Goal: Check status: Check status

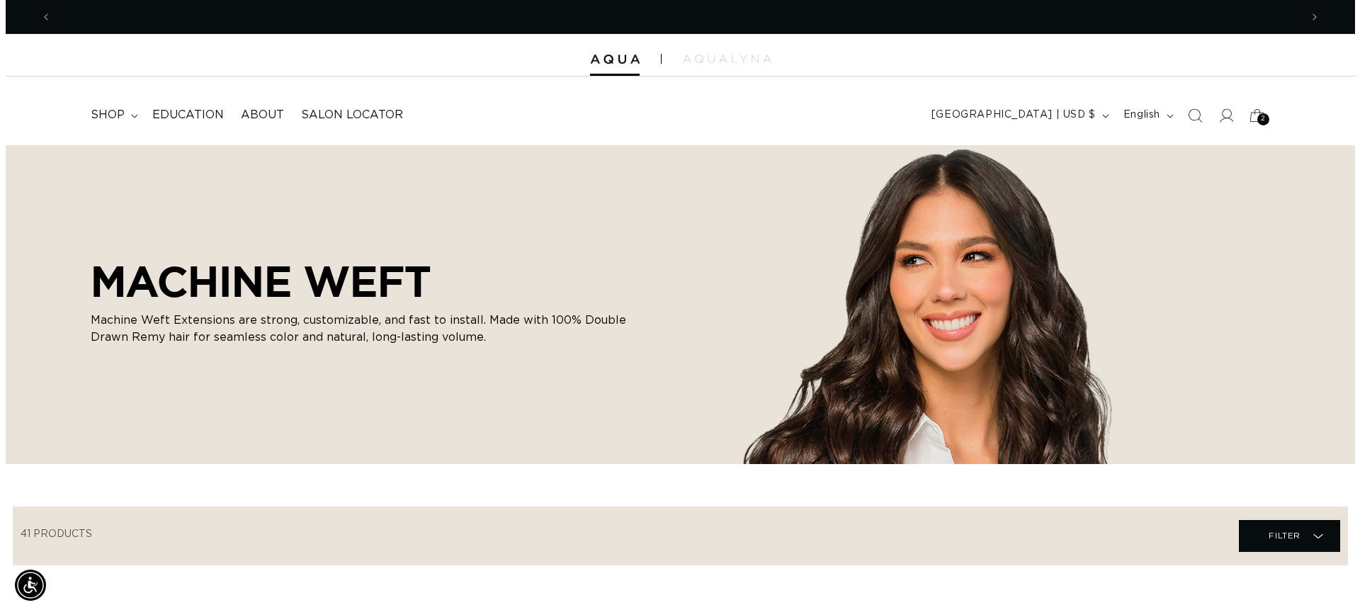
scroll to position [0, 1249]
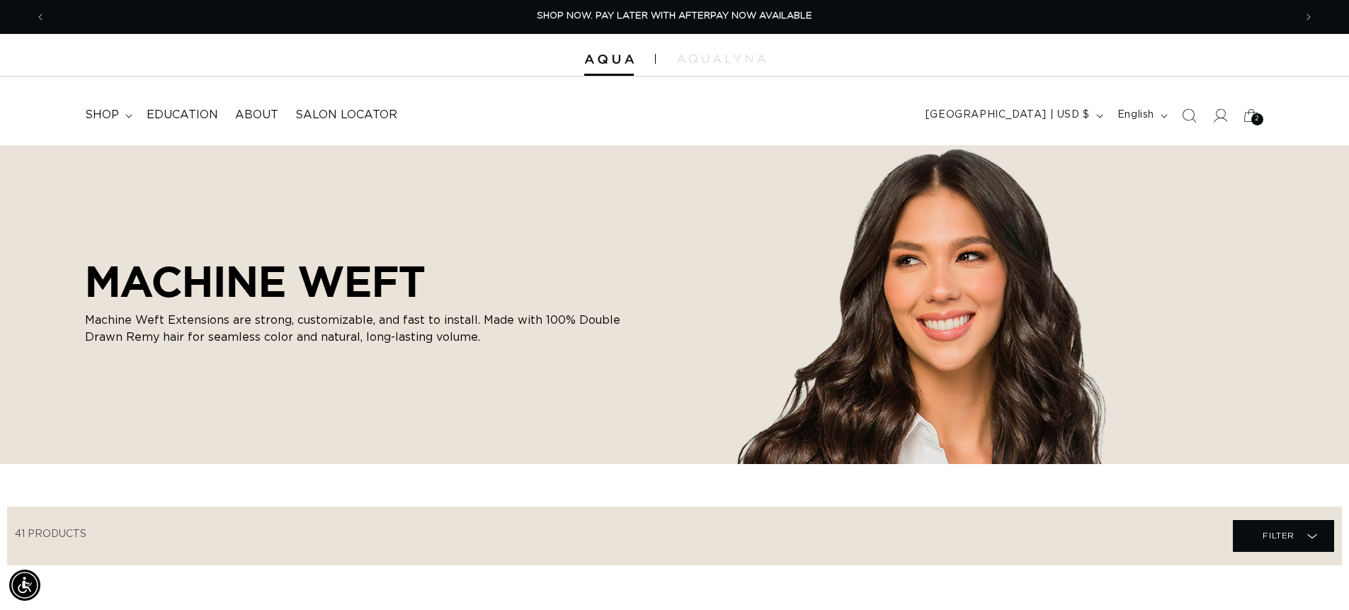
click at [1254, 116] on div "2 2" at bounding box center [1257, 119] width 12 height 12
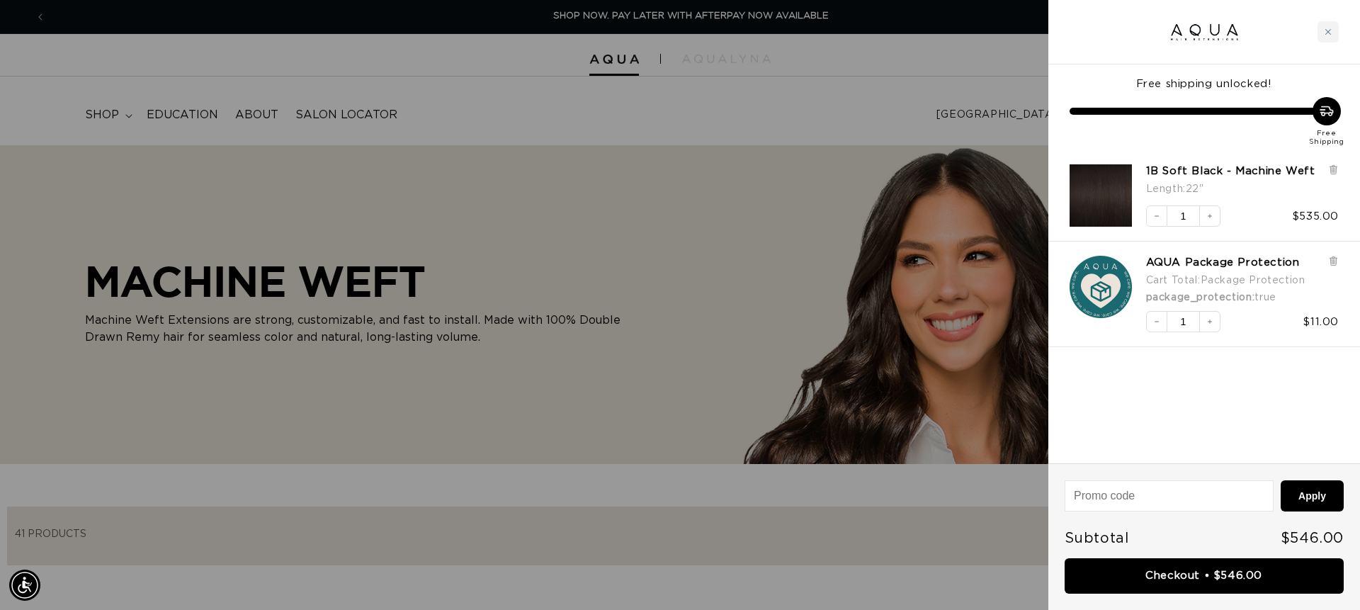
scroll to position [0, 1259]
click at [1149, 219] on button "Decrease quantity" at bounding box center [1156, 215] width 21 height 21
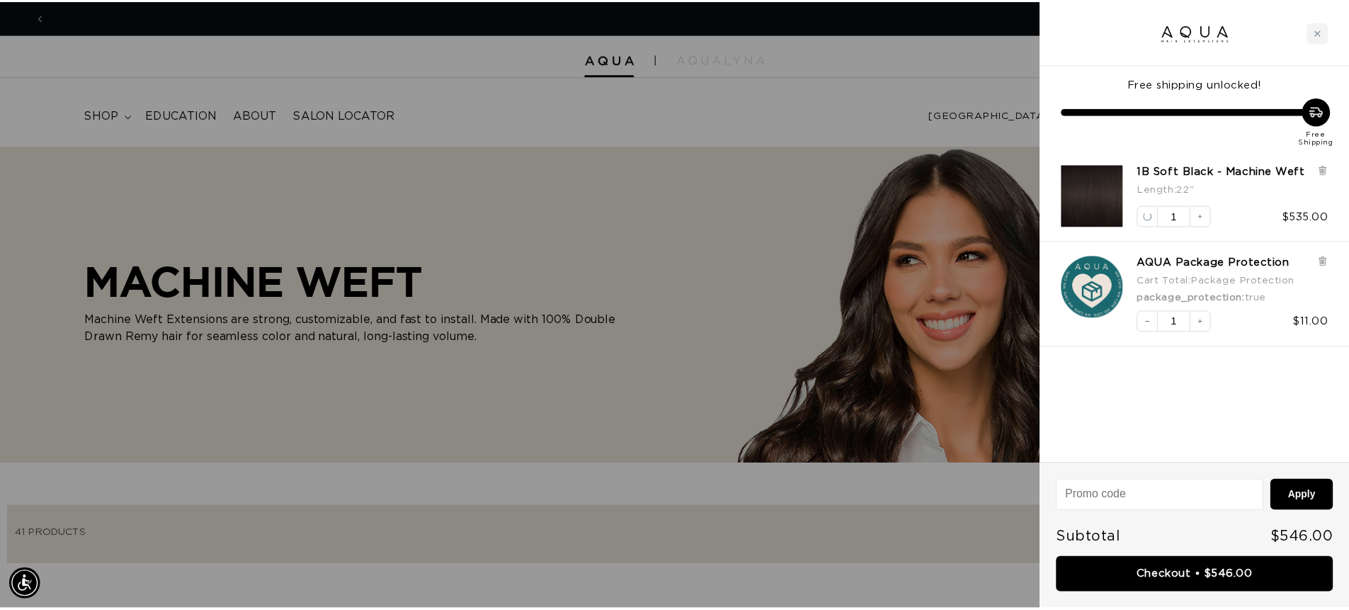
scroll to position [0, 2518]
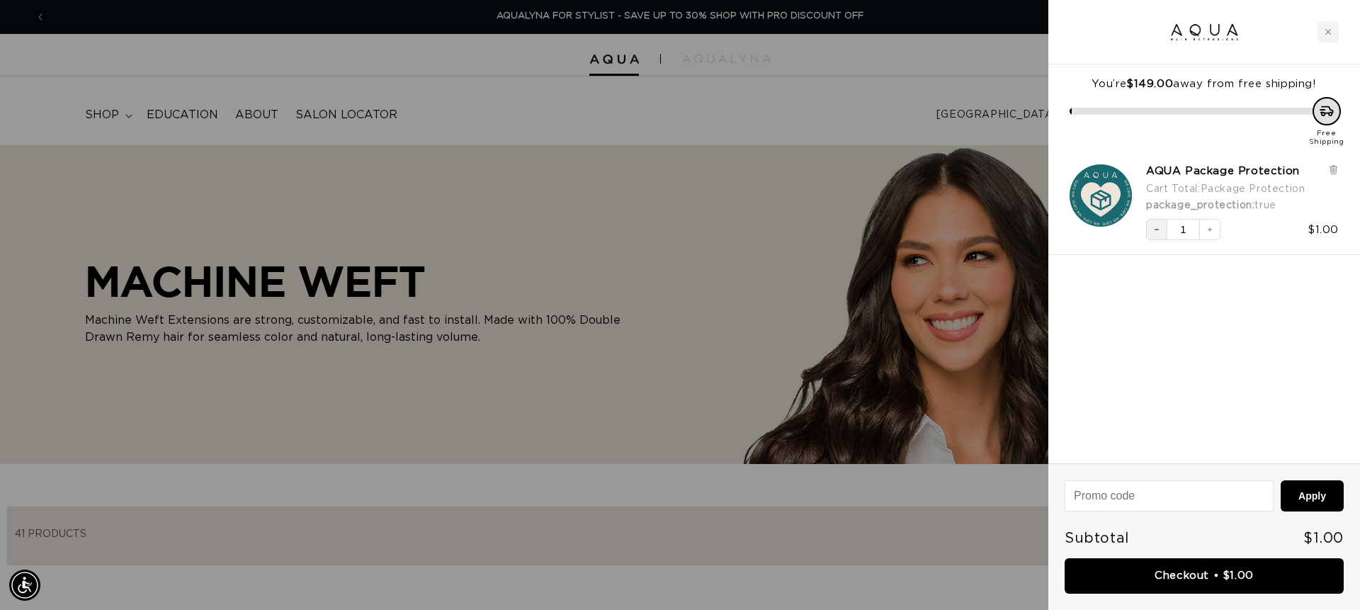
click at [1156, 221] on button "Decrease quantity" at bounding box center [1156, 229] width 21 height 21
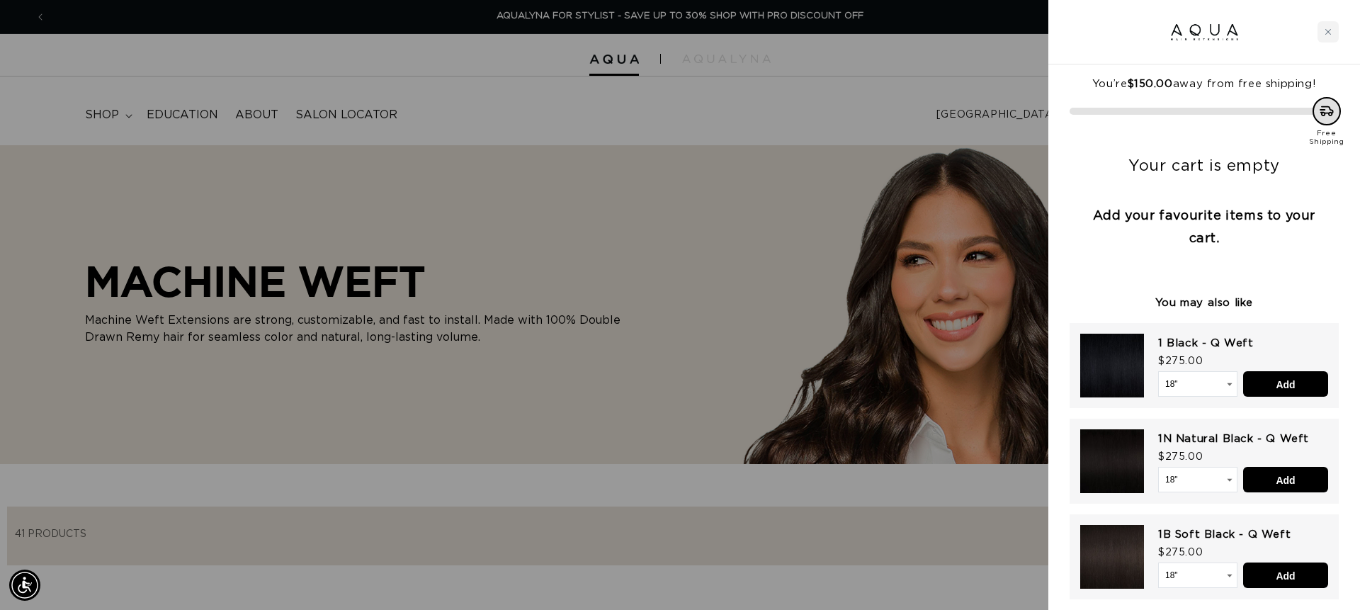
click at [705, 249] on div at bounding box center [680, 305] width 1360 height 610
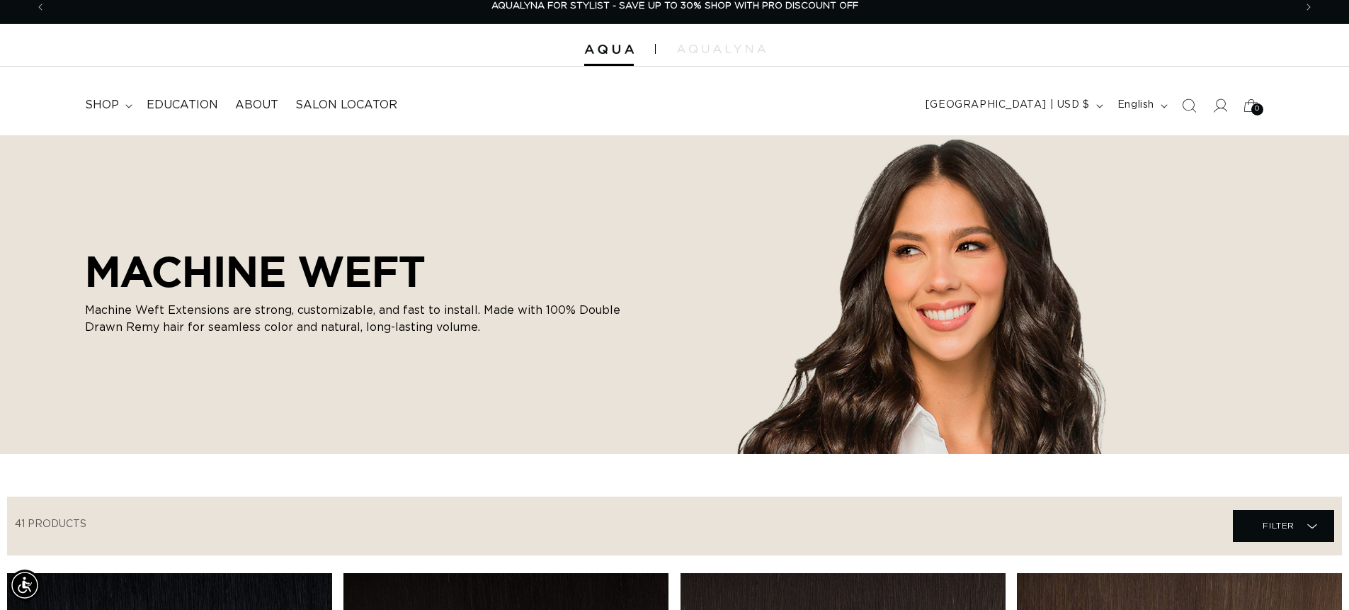
scroll to position [0, 0]
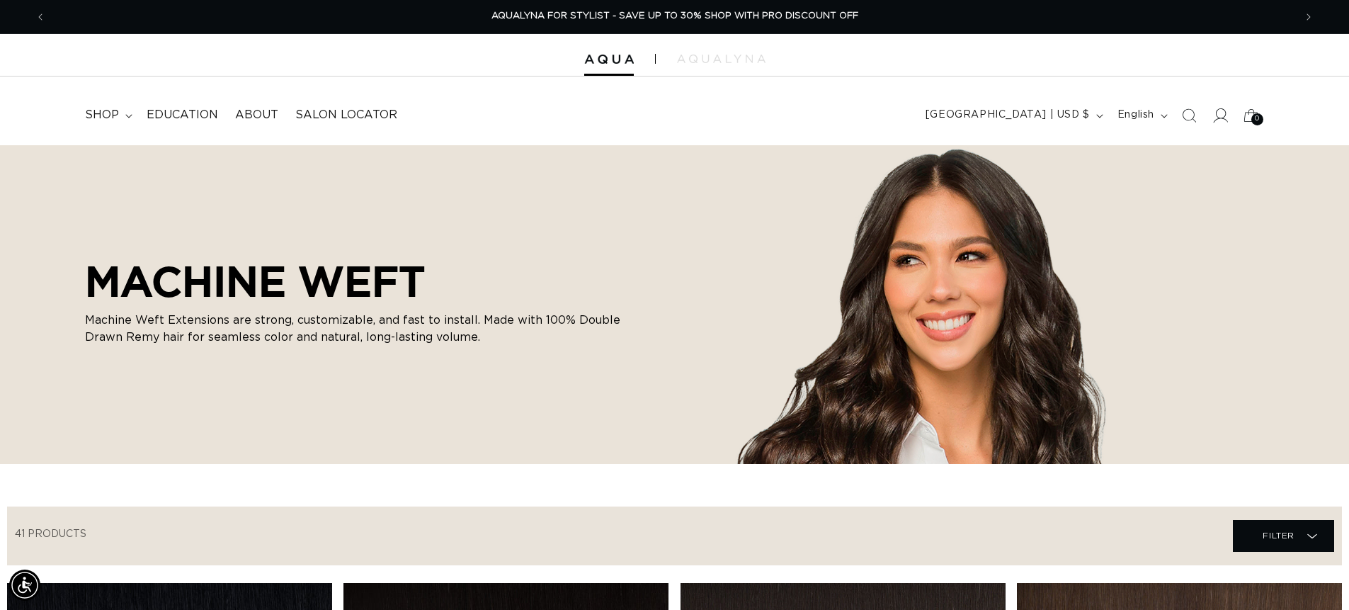
click at [1226, 112] on icon at bounding box center [1219, 115] width 15 height 15
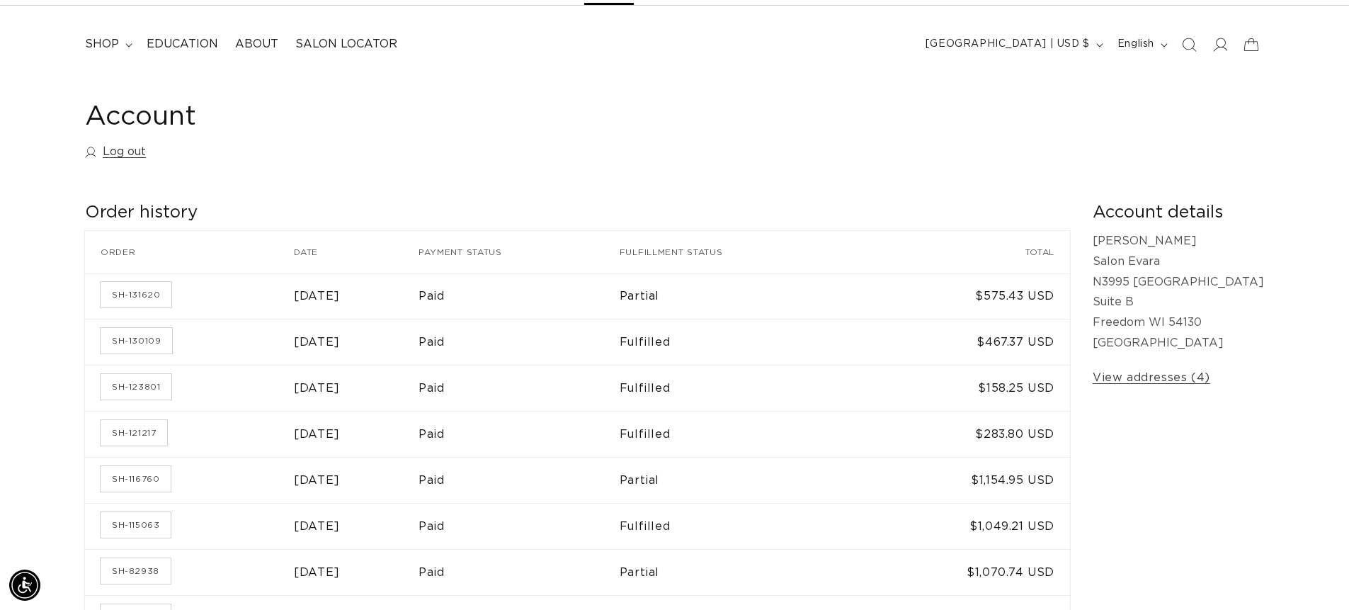
click at [386, 292] on td "[DATE]" at bounding box center [356, 296] width 125 height 46
click at [340, 295] on time "[DATE]" at bounding box center [317, 295] width 46 height 11
click at [139, 290] on link "SH-131620" at bounding box center [136, 294] width 71 height 25
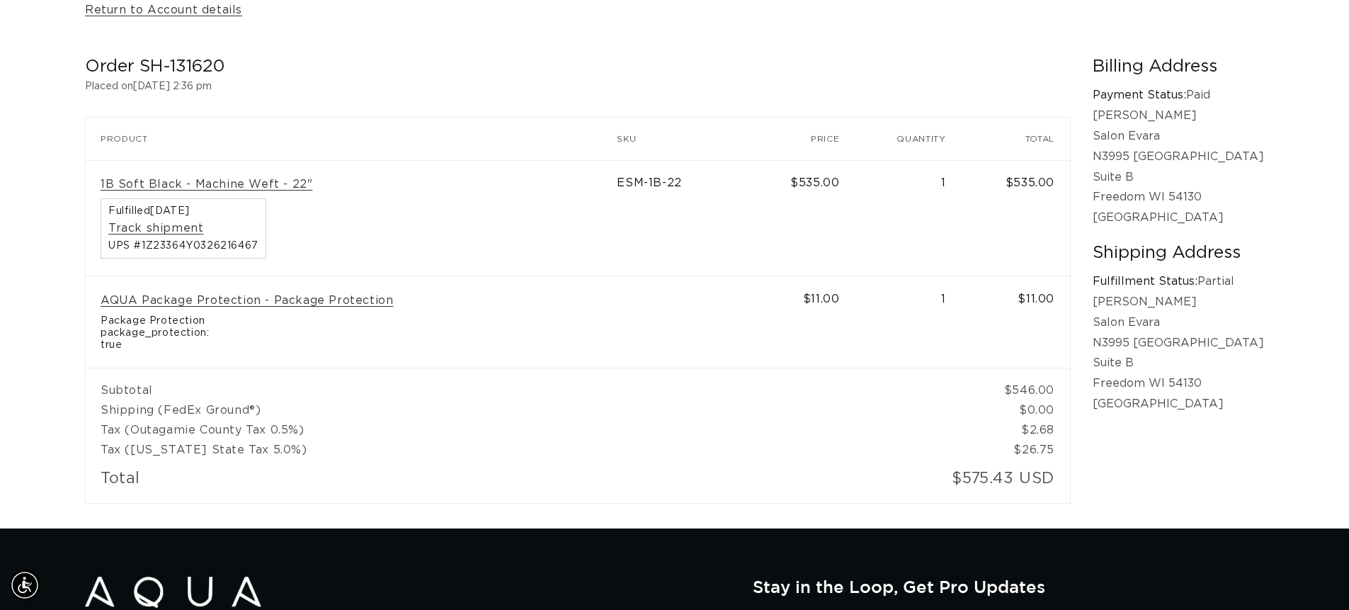
scroll to position [0, 1249]
click at [140, 221] on link "Track shipment" at bounding box center [155, 228] width 95 height 15
